Goal: Information Seeking & Learning: Learn about a topic

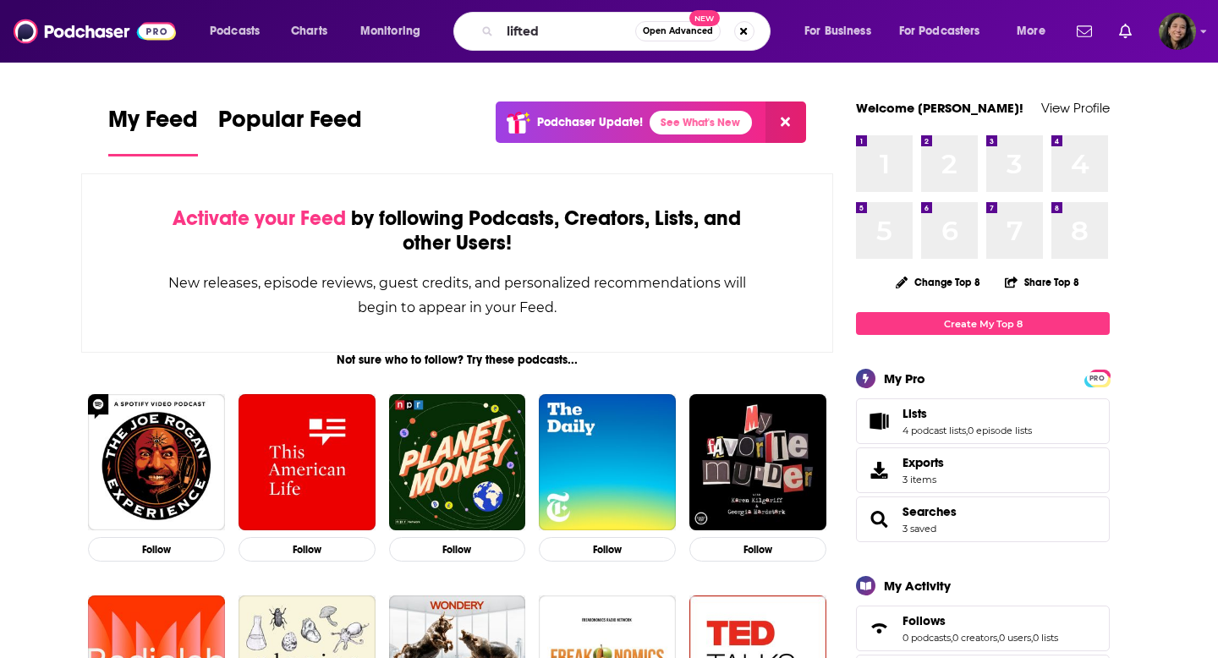
type input "lifted"
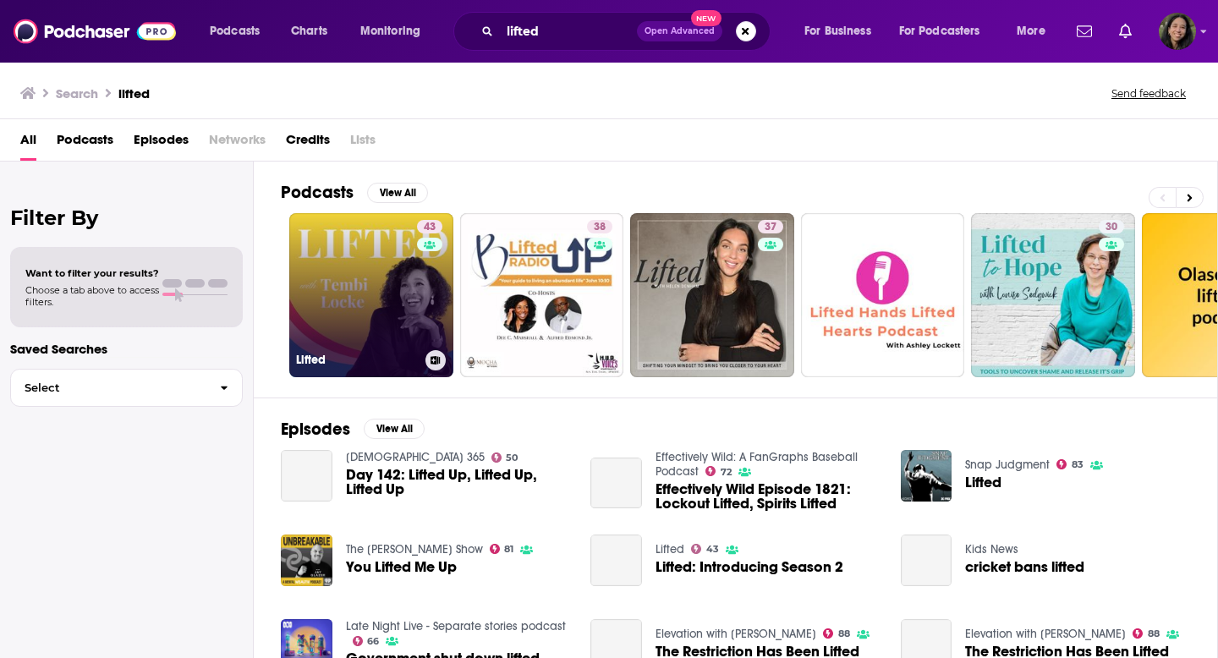
click at [391, 230] on link "43 Lifted" at bounding box center [371, 295] width 164 height 164
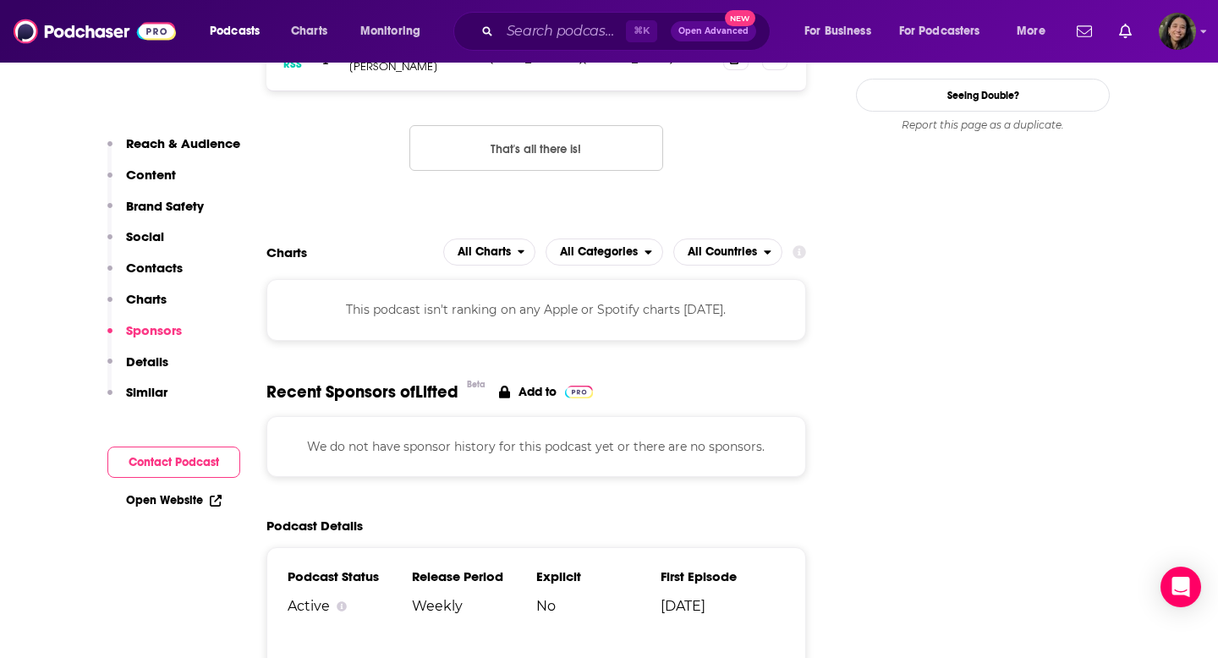
scroll to position [1270, 0]
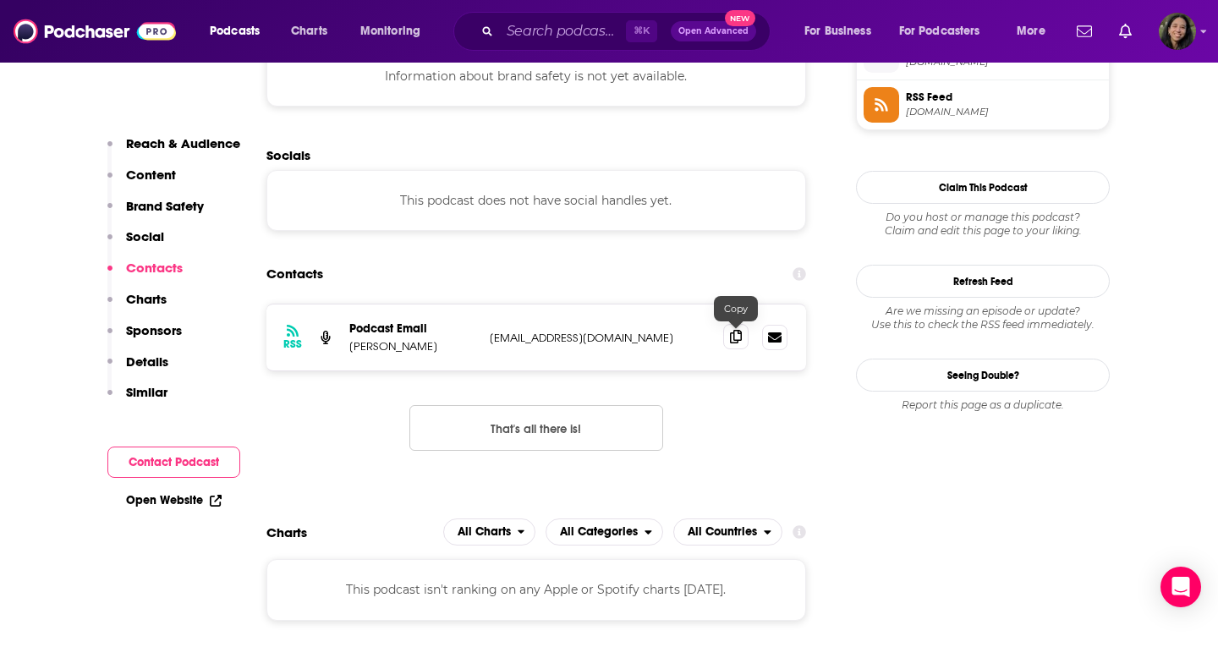
click at [735, 328] on span at bounding box center [735, 336] width 25 height 25
